Goal: Task Accomplishment & Management: Complete application form

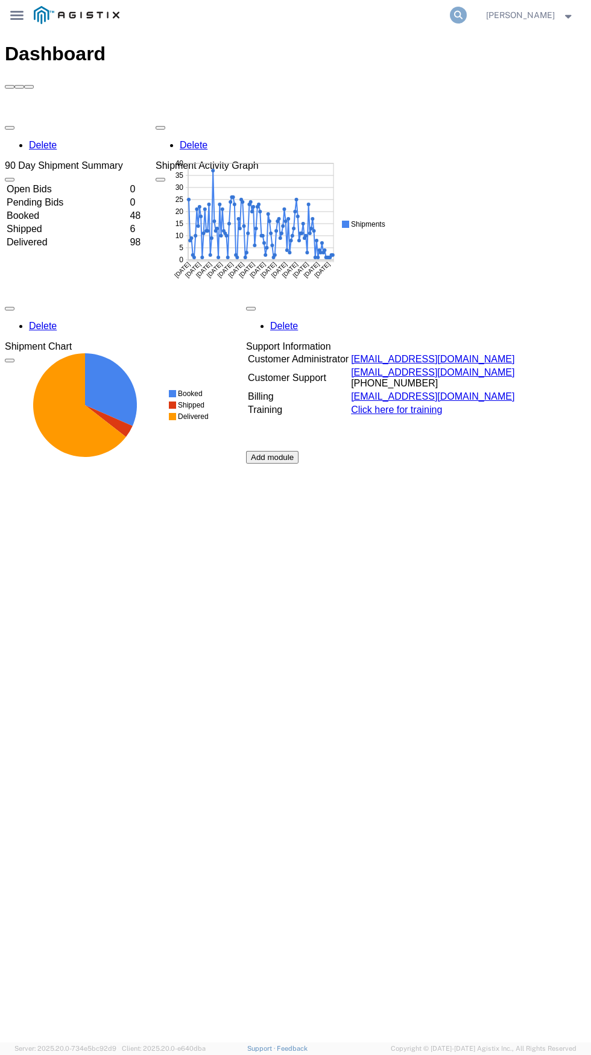
click at [457, 19] on icon at bounding box center [458, 15] width 17 height 17
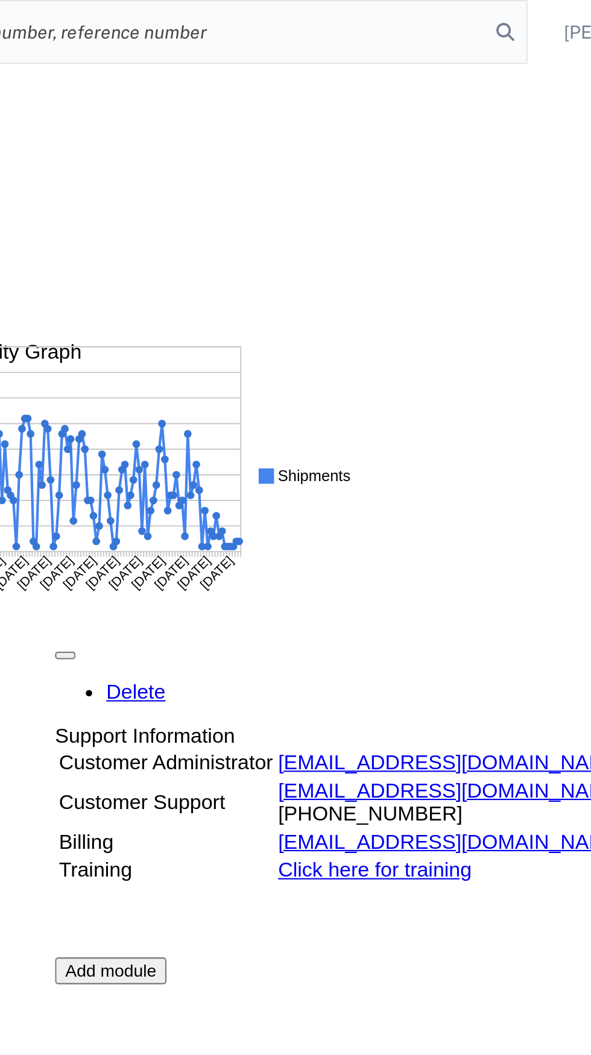
click at [387, 17] on input "search" at bounding box center [288, 15] width 321 height 29
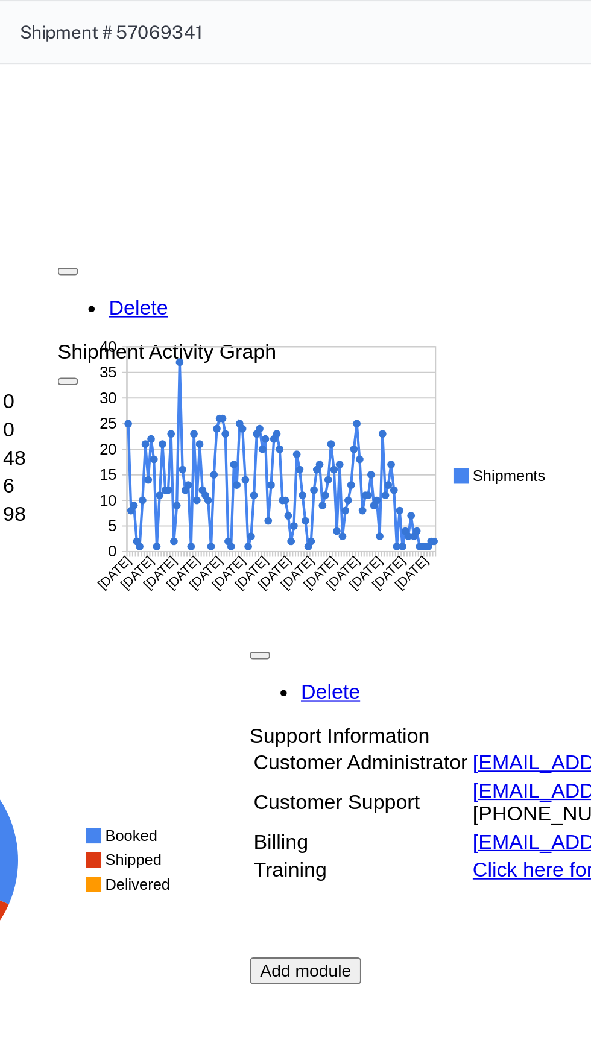
click at [186, 18] on input "Shipment # 57069341" at bounding box center [288, 15] width 321 height 29
type input "57069341"
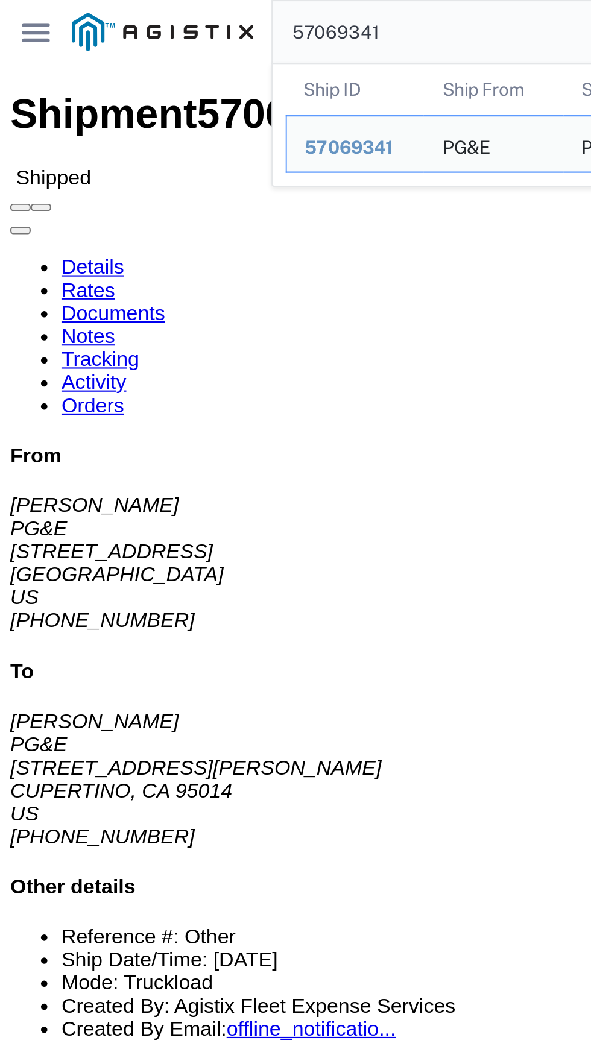
click div "Leg 1 - Truckload"
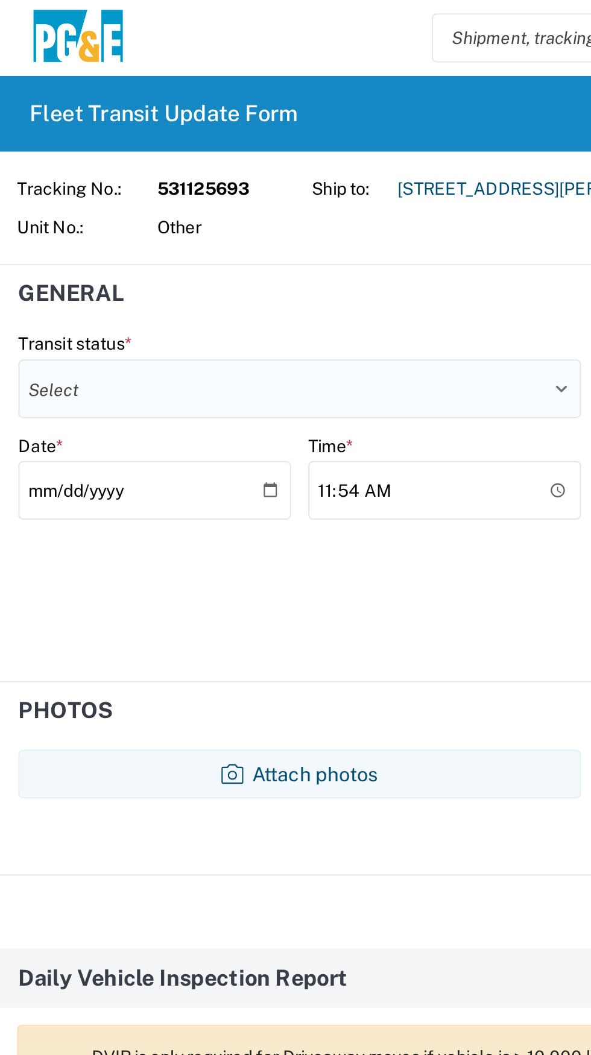
click at [61, 190] on select "Select Delivered Picked Up" at bounding box center [147, 191] width 277 height 29
select select "DELIVRED"
click at [9, 177] on select "Select Delivered Picked Up" at bounding box center [147, 191] width 277 height 29
click at [66, 246] on input "2025-10-10" at bounding box center [76, 241] width 134 height 29
type input "2025-10-09"
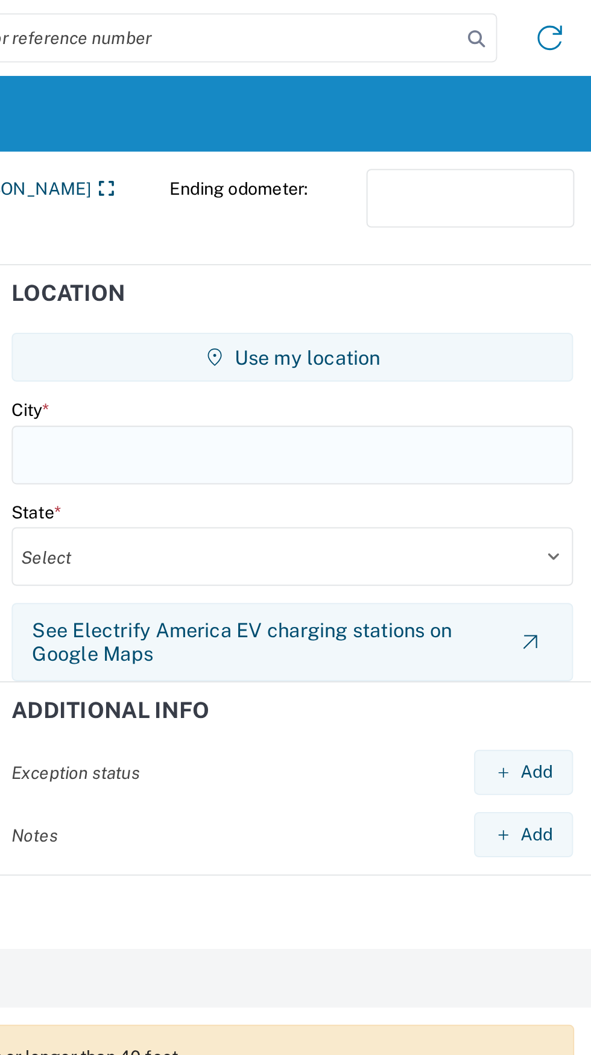
click at [334, 233] on input "text" at bounding box center [443, 224] width 277 height 29
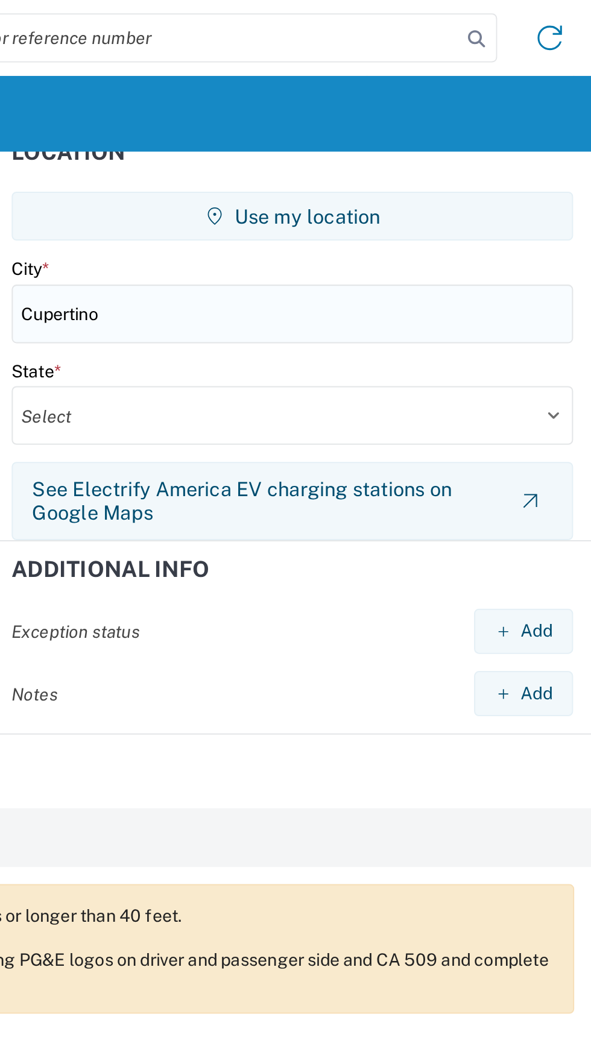
scroll to position [69, 0]
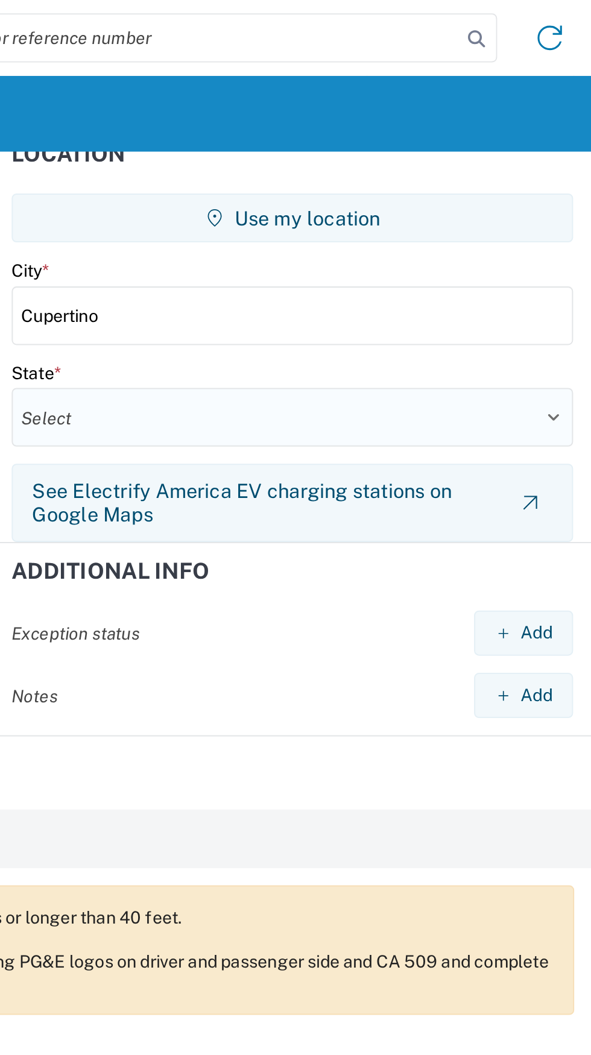
type input "Cupertino"
click at [331, 207] on select "Select Alabama Alaska Arizona Arkansas Armed Forces Americas Armed Forces Europ…" at bounding box center [443, 205] width 277 height 29
select select "CA"
click at [305, 191] on select "Select Alabama Alaska Arizona Arkansas Armed Forces Americas Armed Forces Europ…" at bounding box center [443, 205] width 277 height 29
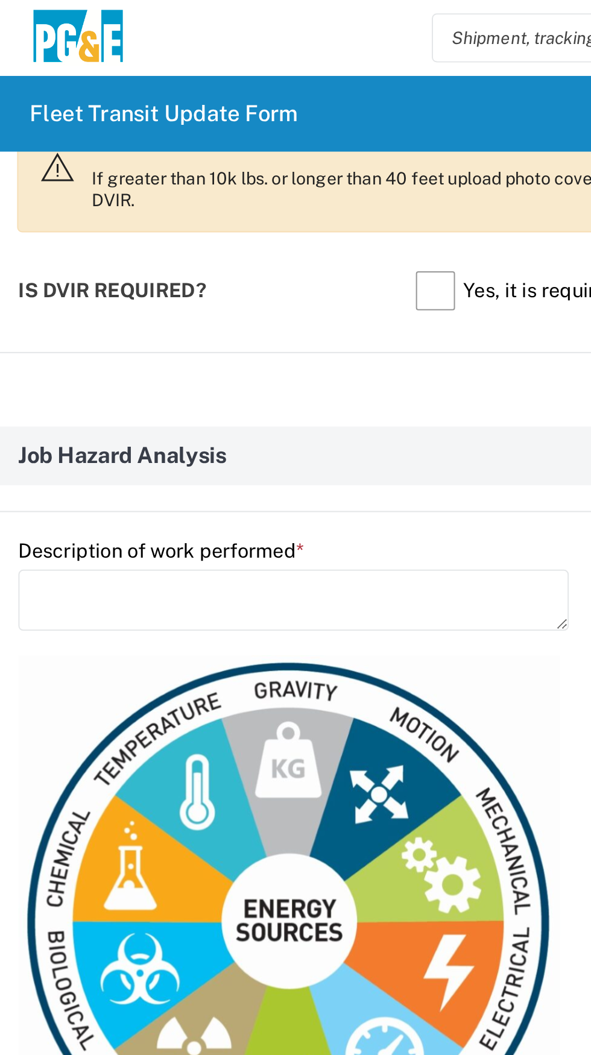
scroll to position [468, 0]
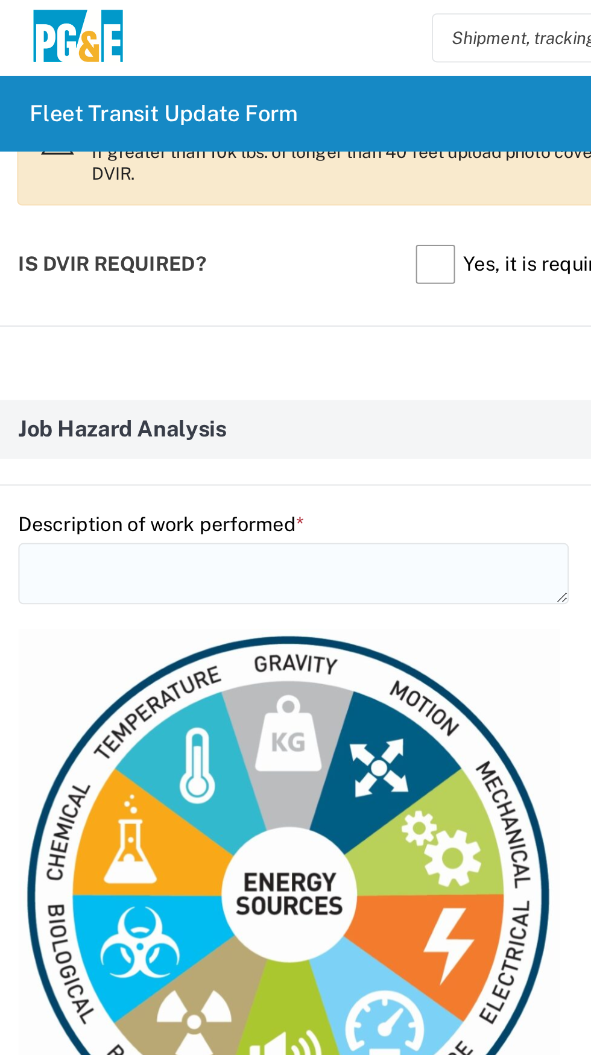
click at [193, 280] on textarea at bounding box center [144, 283] width 271 height 30
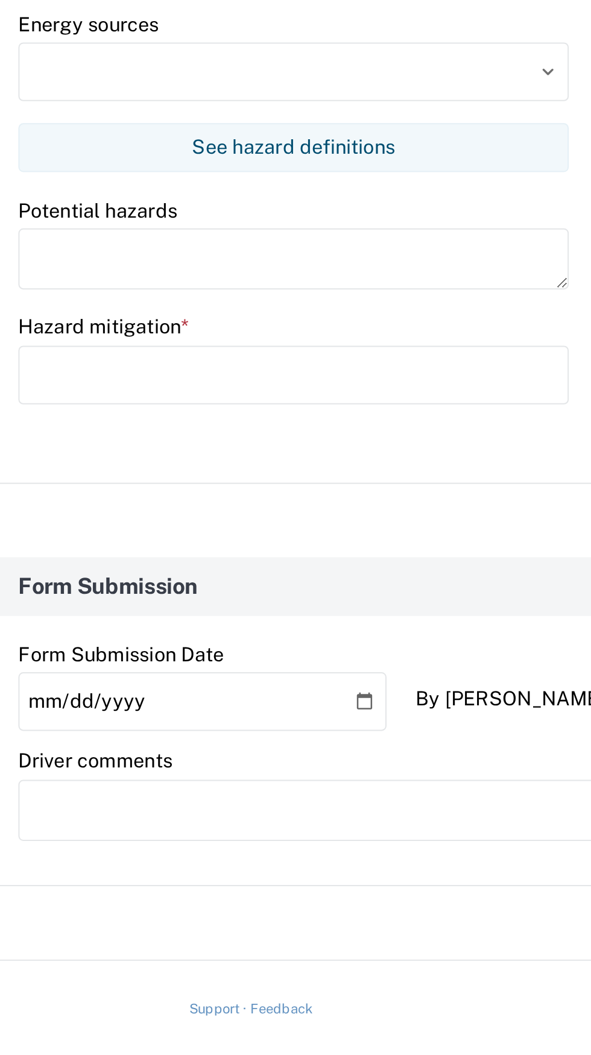
scroll to position [489, 0]
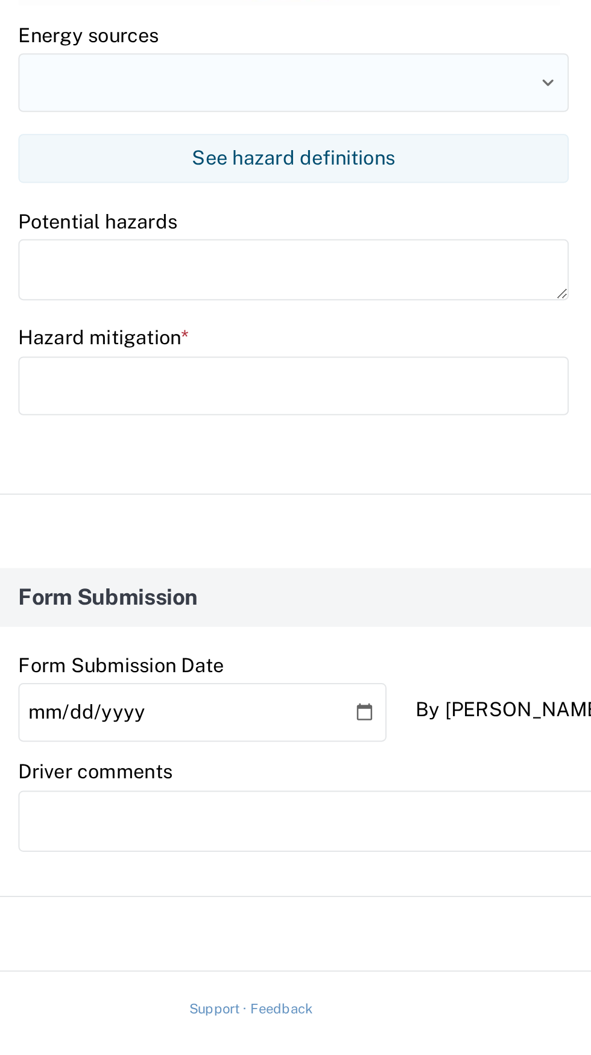
type textarea "Load and Transport Reach Lift"
click at [42, 581] on input at bounding box center [144, 591] width 271 height 29
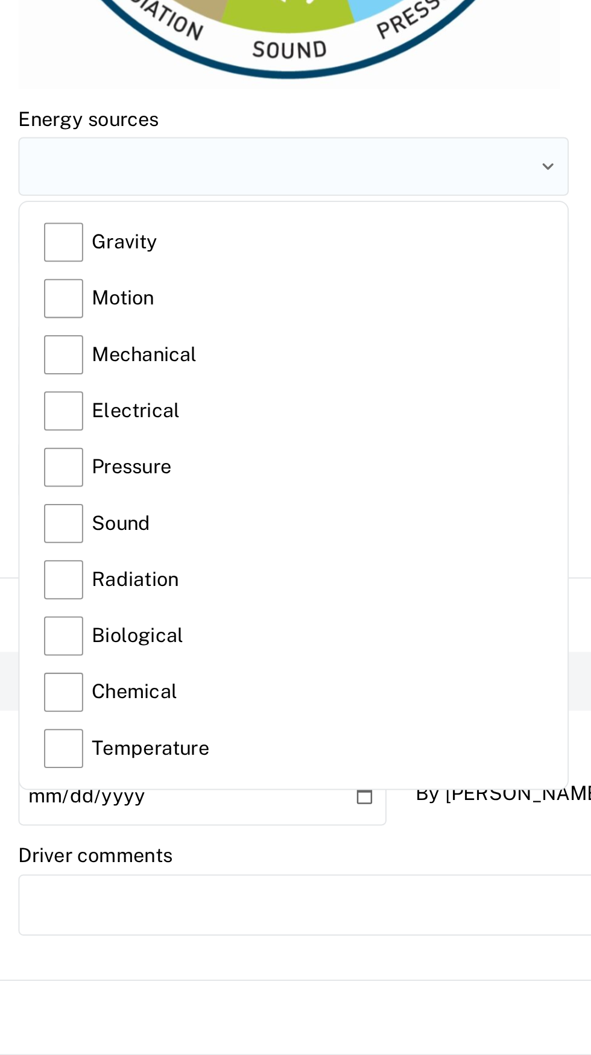
scroll to position [551, 0]
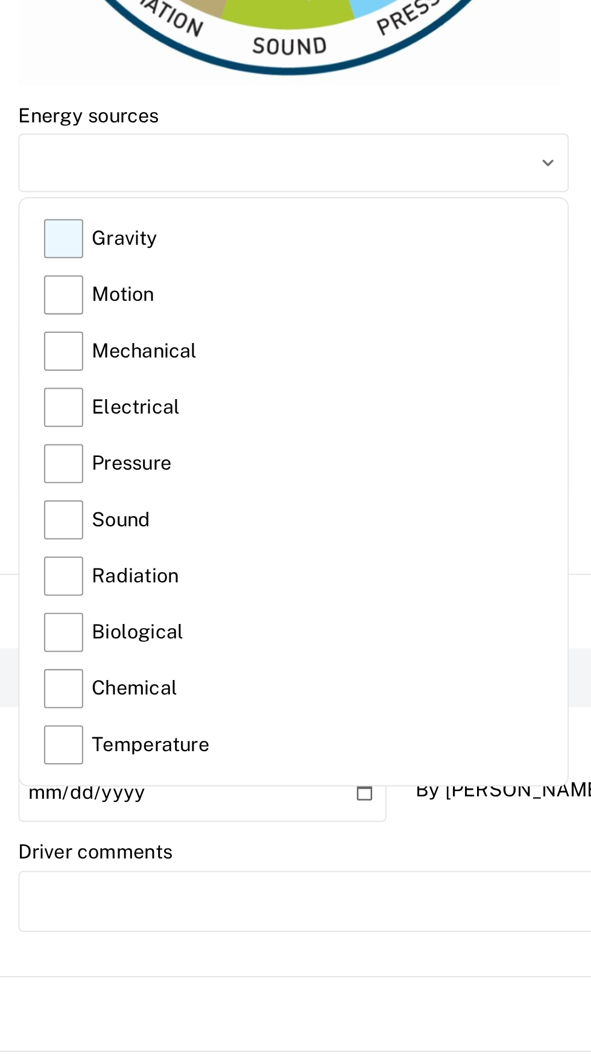
click at [29, 571] on label "Gravity" at bounding box center [145, 568] width 246 height 28
click at [0, 0] on input "Gravity" at bounding box center [0, 0] width 0 height 0
click at [27, 602] on label "Motion" at bounding box center [145, 595] width 246 height 28
click at [0, 0] on input "Motion" at bounding box center [0, 0] width 0 height 0
click at [28, 567] on label "Gravity" at bounding box center [145, 568] width 246 height 28
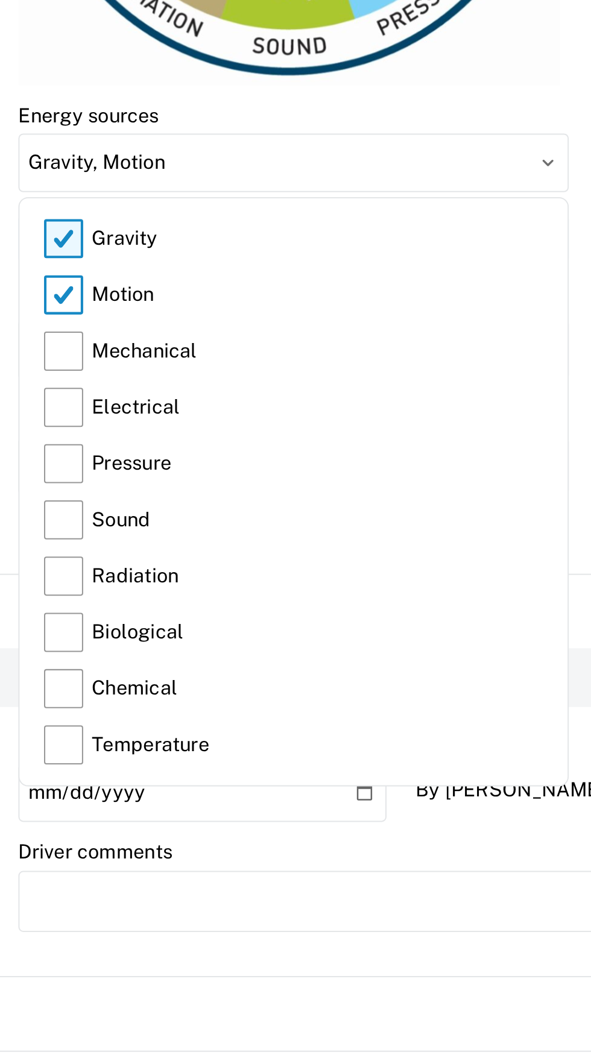
click at [0, 0] on input "Gravity" at bounding box center [0, 0] width 0 height 0
type input "Motion"
click at [266, 531] on input "Motion" at bounding box center [144, 530] width 271 height 29
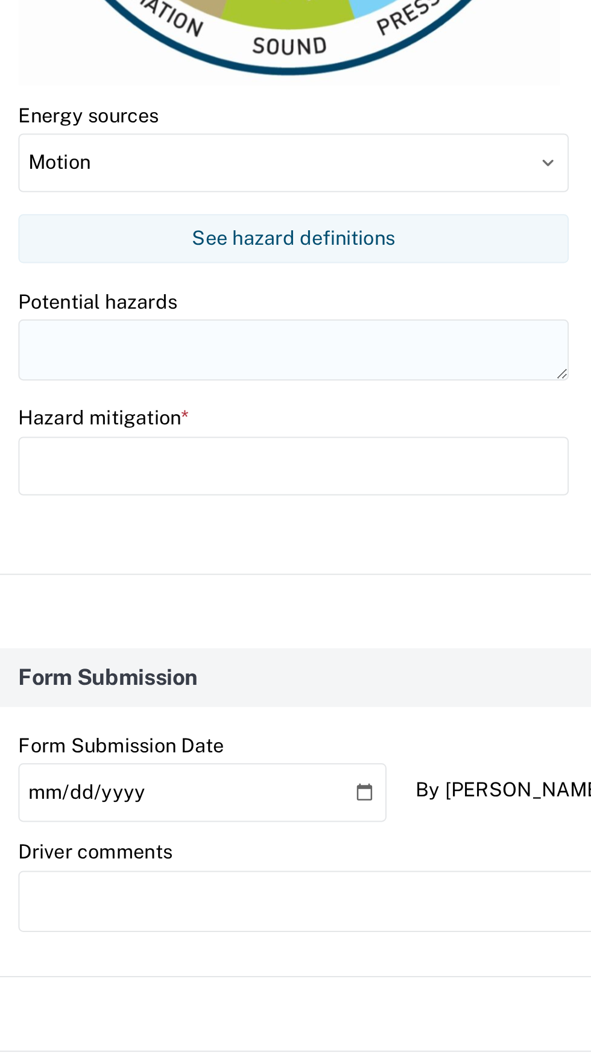
click at [39, 622] on textarea at bounding box center [144, 622] width 271 height 30
click at [176, 881] on textarea at bounding box center [295, 894] width 572 height 30
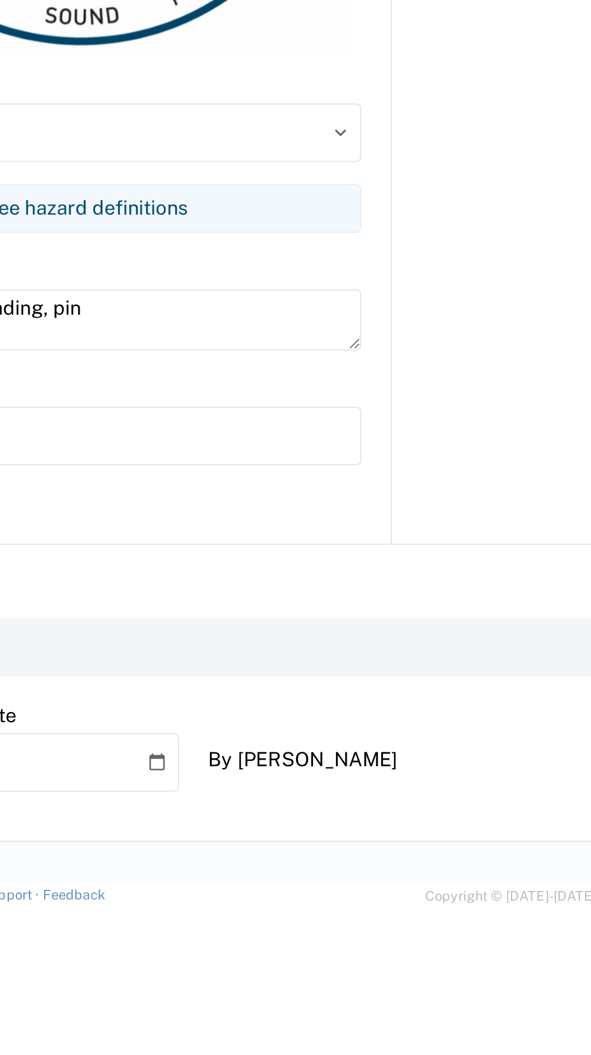
scroll to position [406, 0]
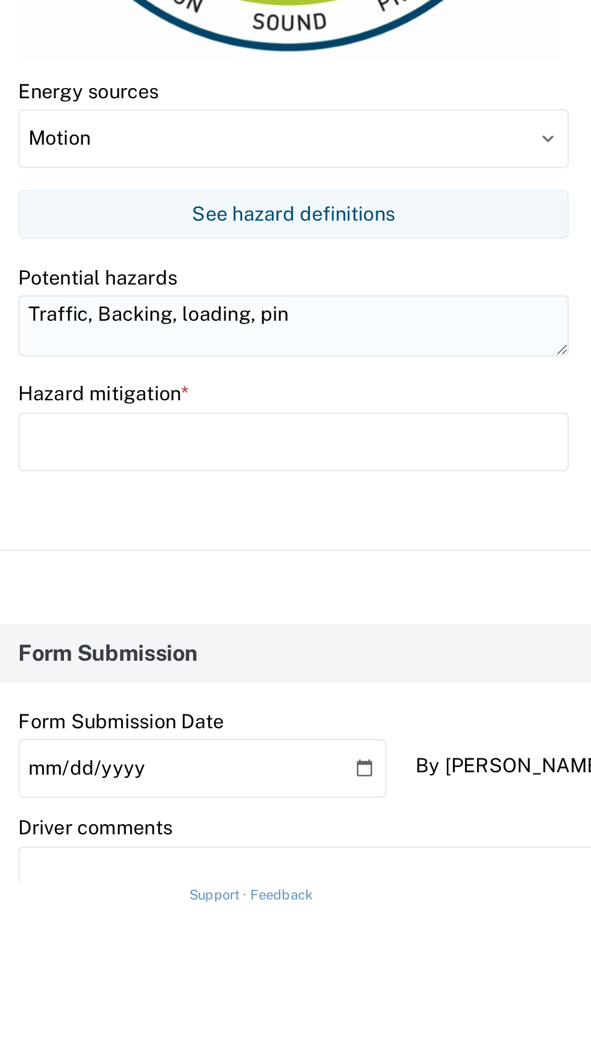
click at [148, 765] on textarea "Traffic, Backing, loading, pin" at bounding box center [144, 768] width 271 height 30
type textarea "Traffic, Backing, loading, pinch points"
click at [25, 820] on input "text" at bounding box center [144, 824] width 271 height 29
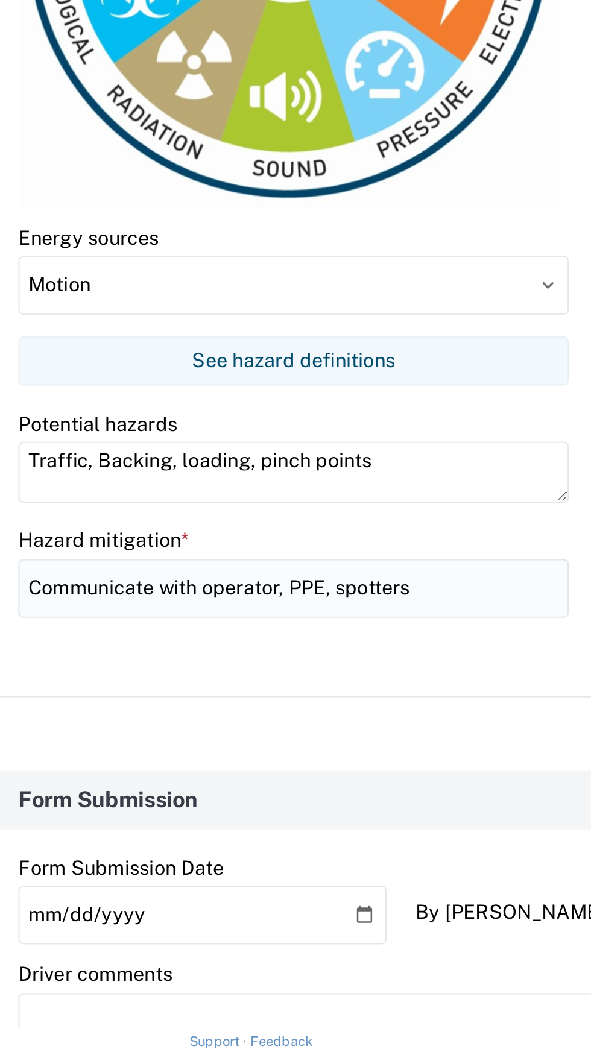
click at [127, 821] on input "Communicate with operator, PPE, spotters" at bounding box center [144, 824] width 271 height 29
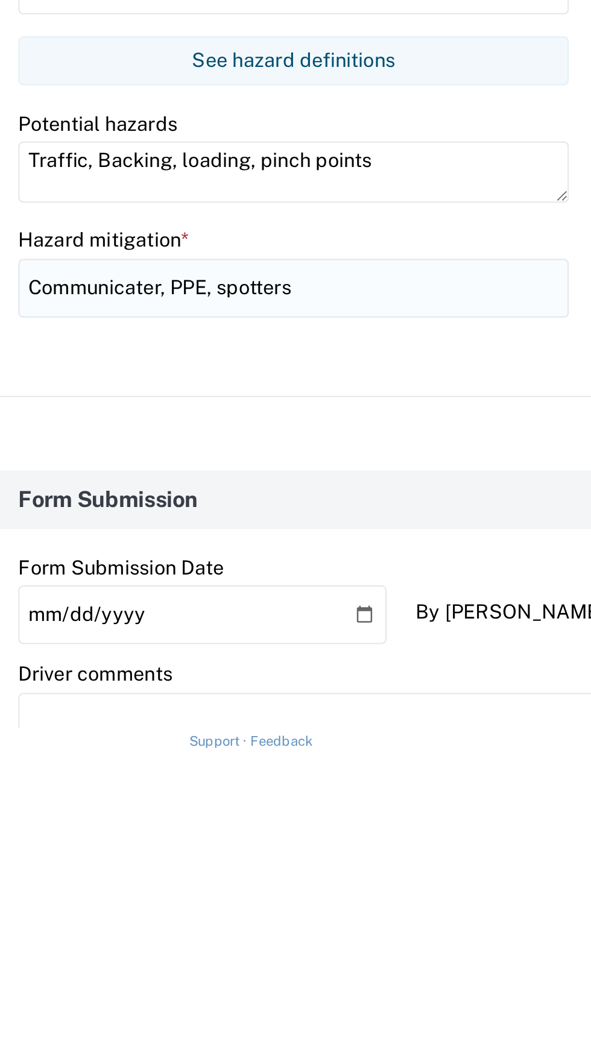
click at [78, 829] on input "Communicater, PPE, spotters" at bounding box center [144, 824] width 271 height 29
click at [94, 826] on input "PPE, spotters" at bounding box center [144, 824] width 271 height 29
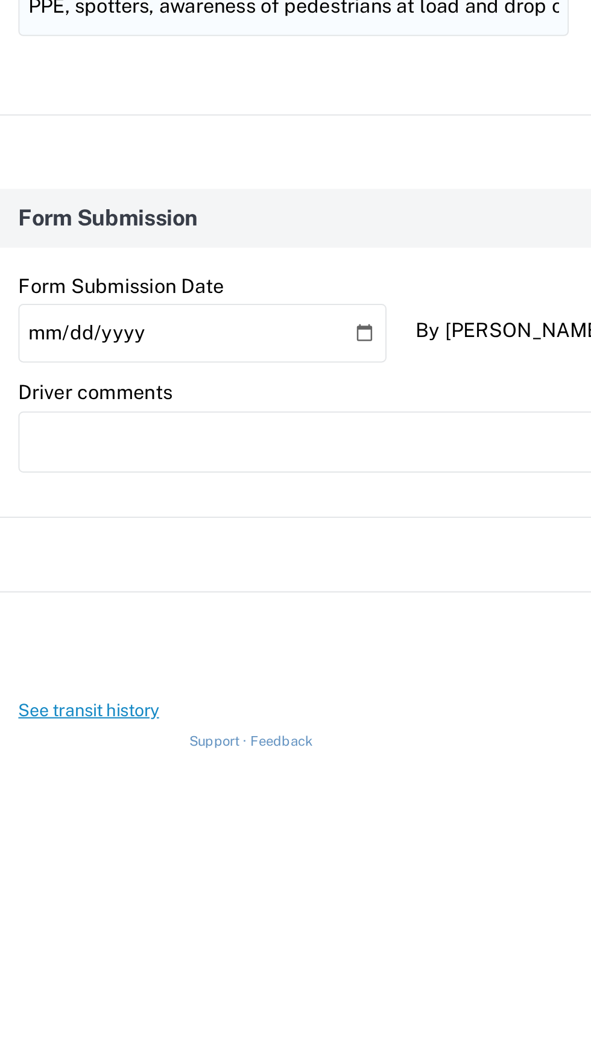
scroll to position [580, 0]
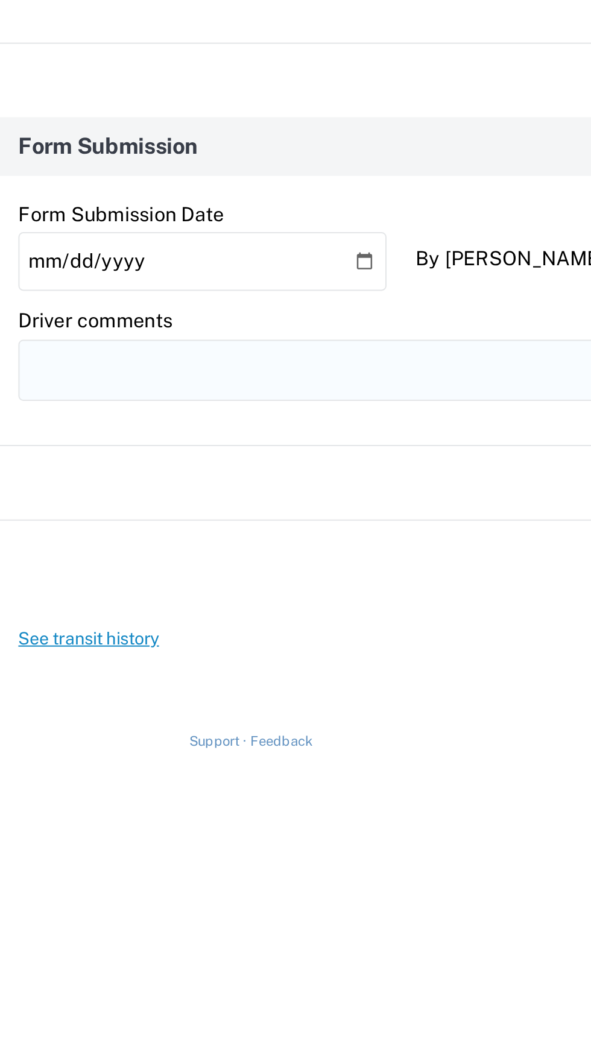
type input "PPE, spotters, awareness of pedestrians at load and drop off"
click at [45, 862] on textarea at bounding box center [295, 865] width 572 height 30
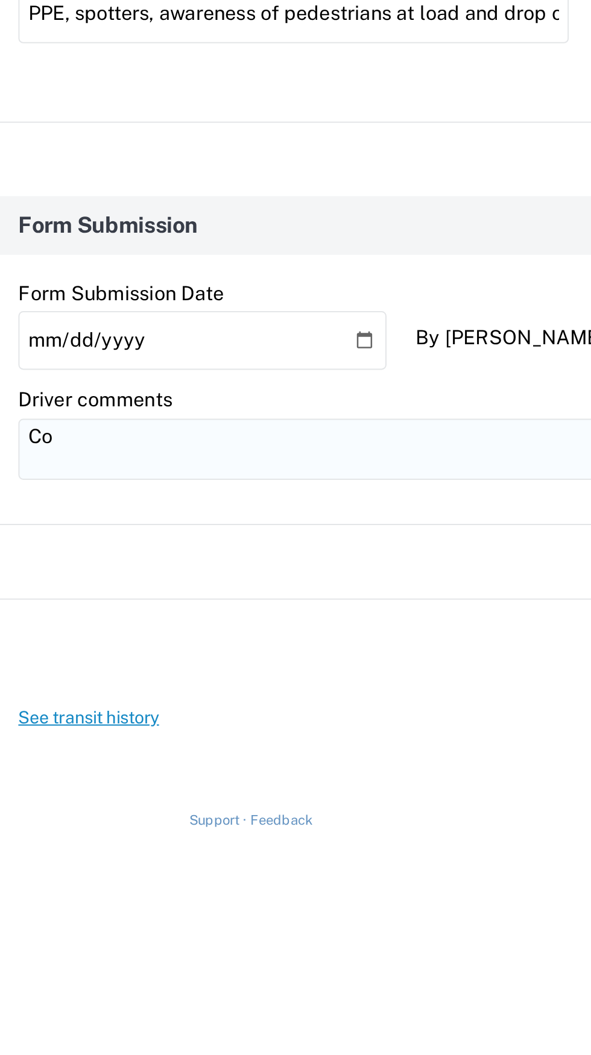
type textarea "C"
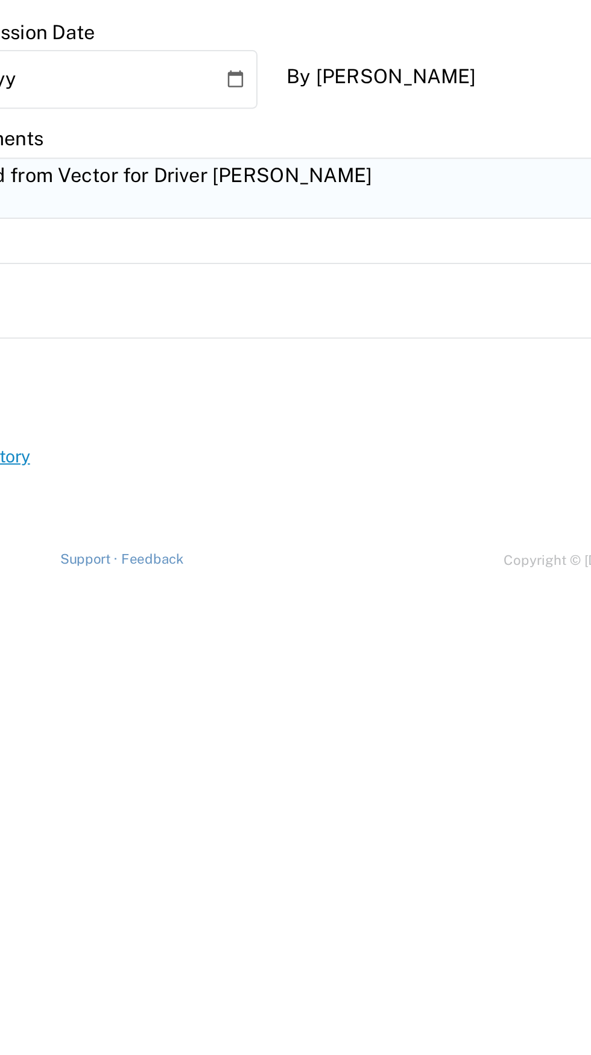
scroll to position [0, 0]
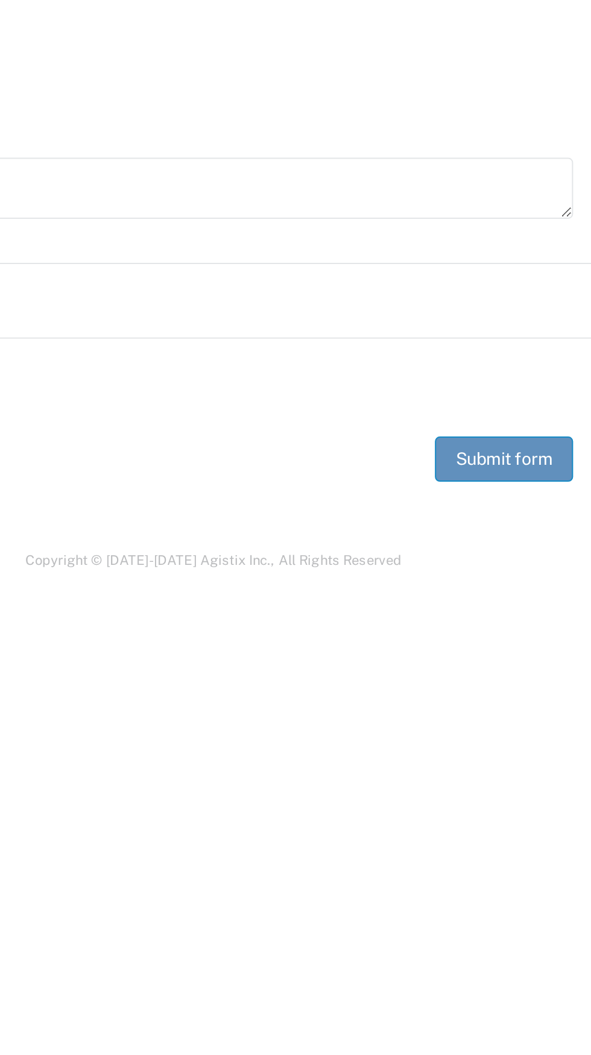
type textarea "Transferred from Vector for Driver David Sequeira"
click at [552, 998] on button "Submit form" at bounding box center [547, 999] width 68 height 22
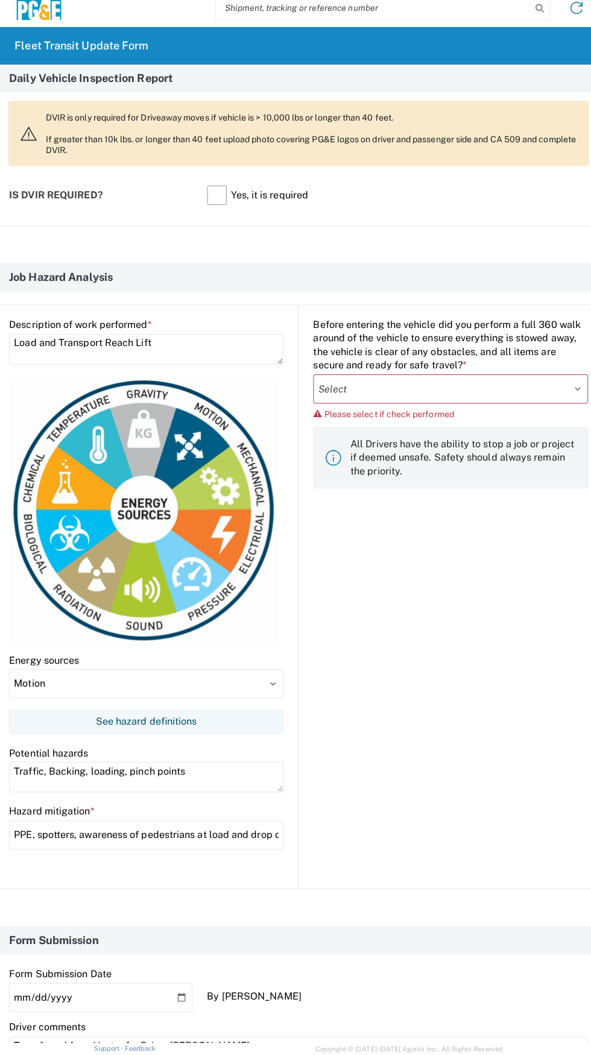
scroll to position [393, 0]
click at [506, 400] on select "Select Yes No" at bounding box center [446, 395] width 272 height 29
select select "yes"
click at [310, 381] on select "Select Yes No" at bounding box center [446, 395] width 272 height 29
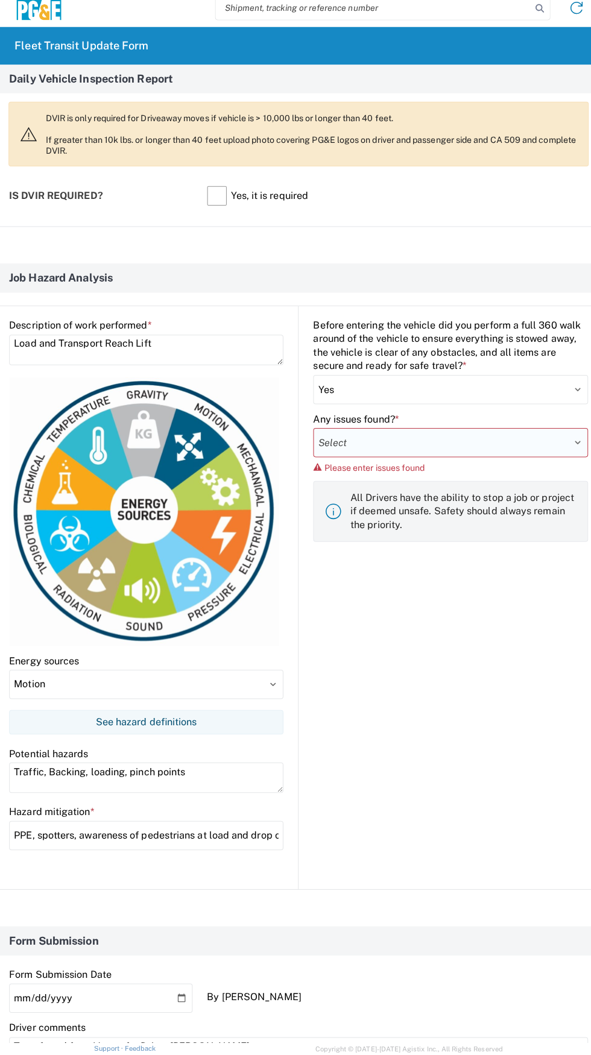
click at [510, 445] on select "Select Yes No" at bounding box center [446, 448] width 272 height 29
select select "no"
click at [310, 434] on select "Select Yes No" at bounding box center [446, 448] width 272 height 29
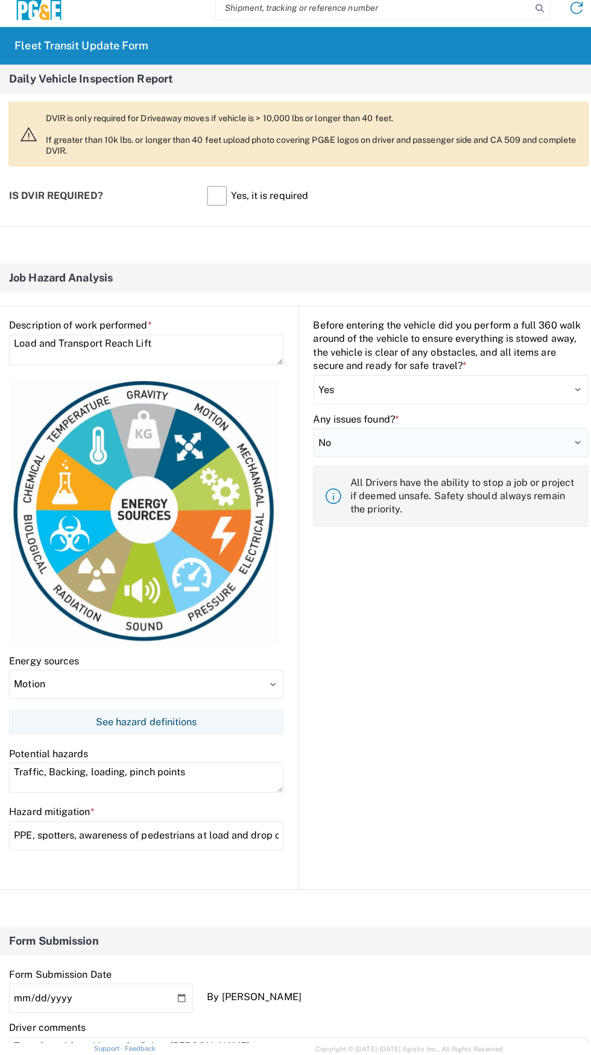
scroll to position [580, 0]
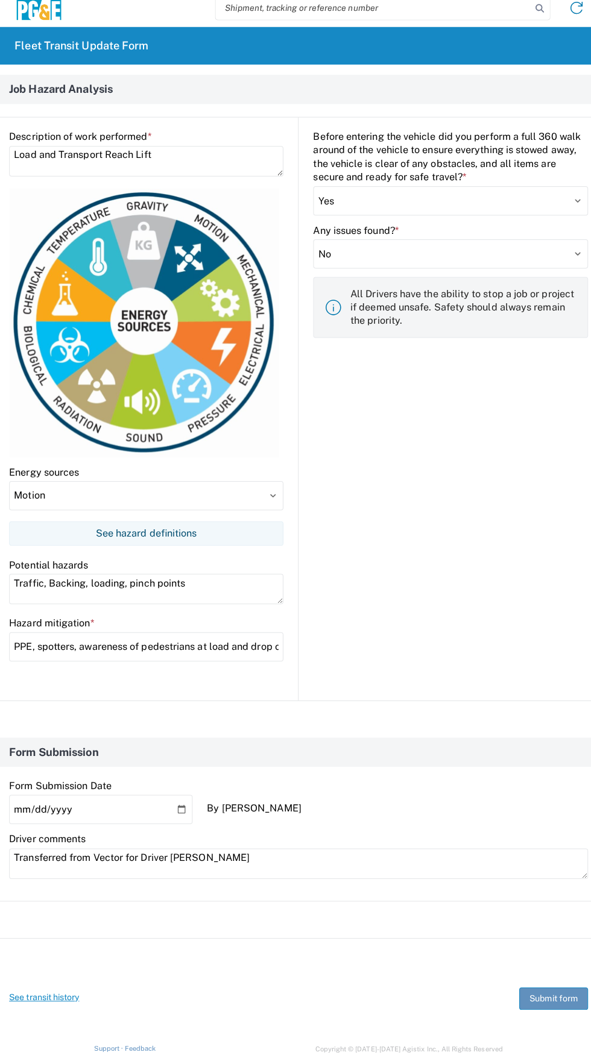
click at [541, 1001] on button "Submit form" at bounding box center [547, 999] width 68 height 22
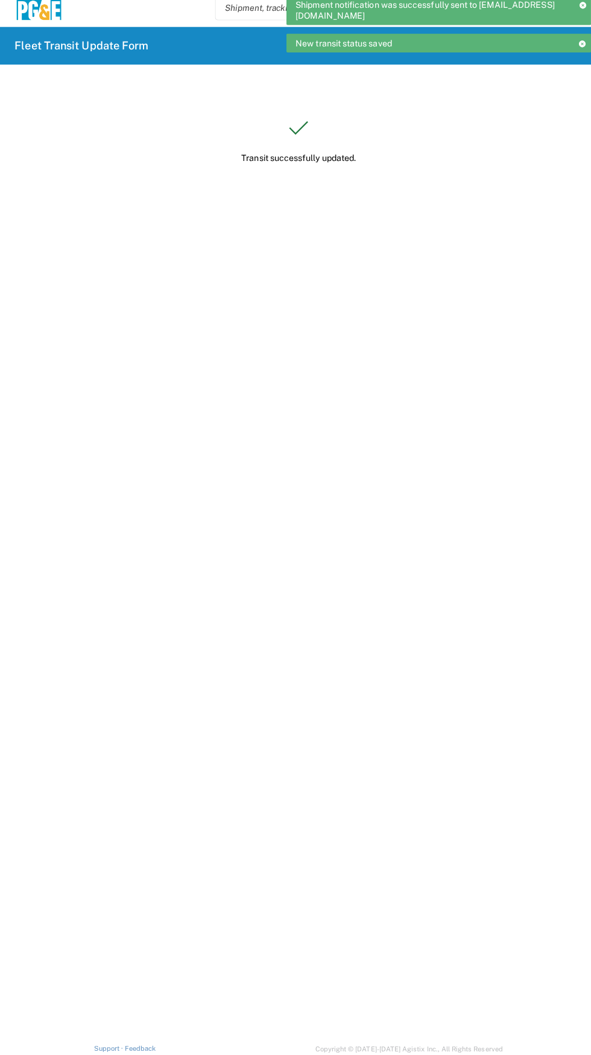
scroll to position [0, 0]
